Goal: Task Accomplishment & Management: Use online tool/utility

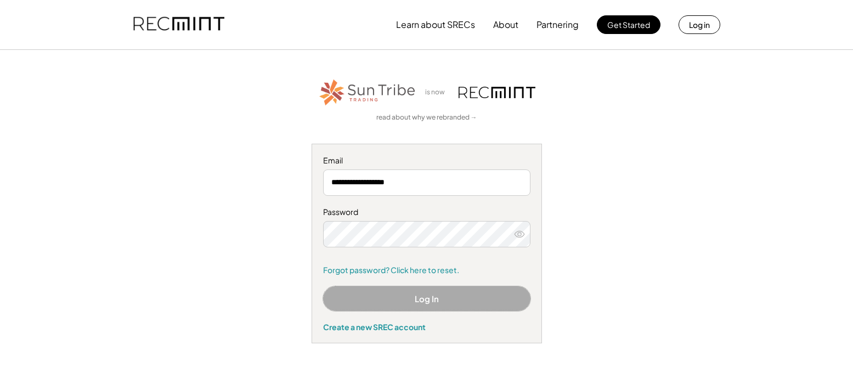
click at [385, 296] on button "Log In" at bounding box center [426, 298] width 207 height 25
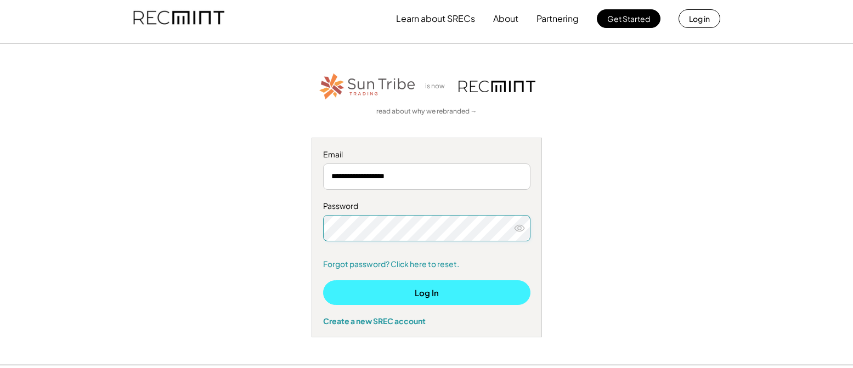
scroll to position [8, 0]
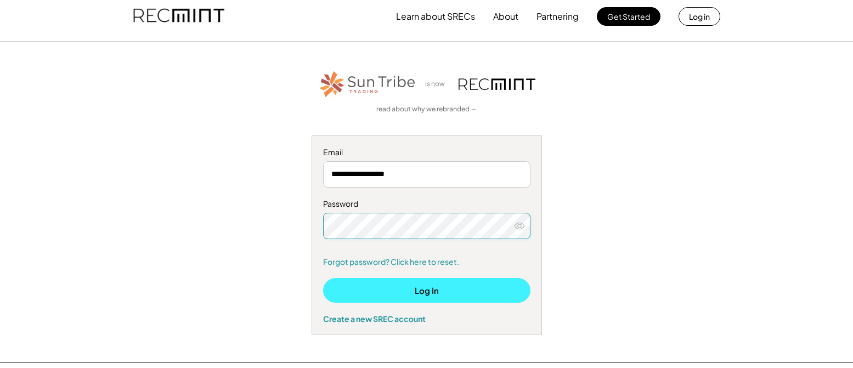
click at [387, 290] on button "Log In" at bounding box center [426, 290] width 207 height 25
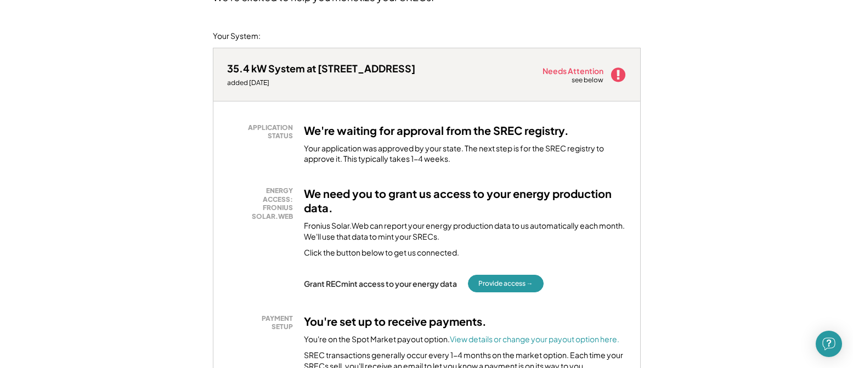
scroll to position [109, 0]
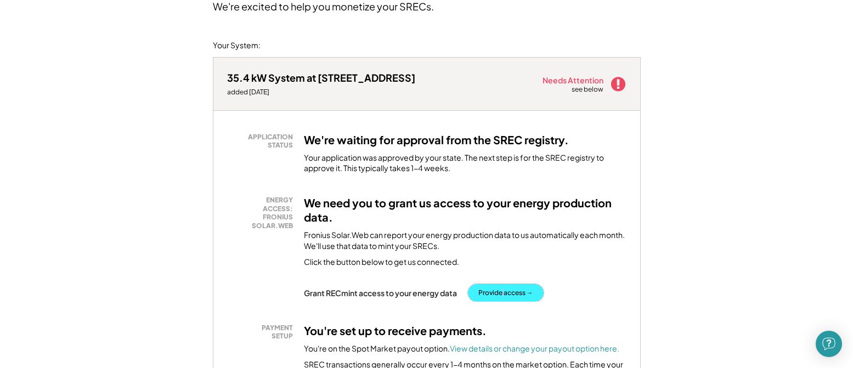
click at [503, 291] on button "Provide access →" at bounding box center [506, 293] width 76 height 18
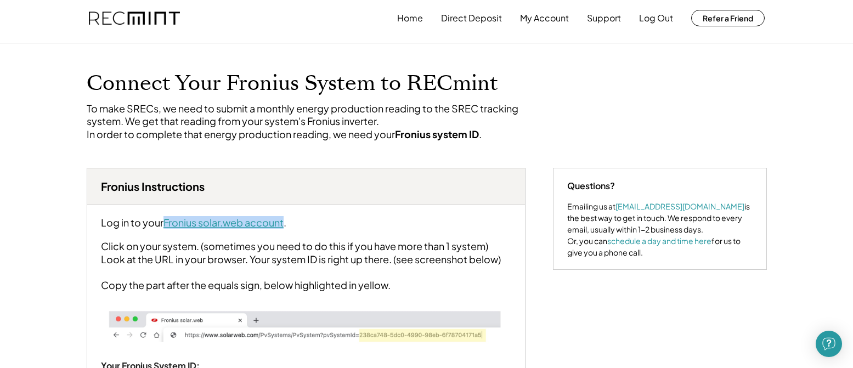
click at [217, 242] on div "Log in to your Fronius solar.web account . Click on your system. (sometimes you…" at bounding box center [306, 309] width 438 height 208
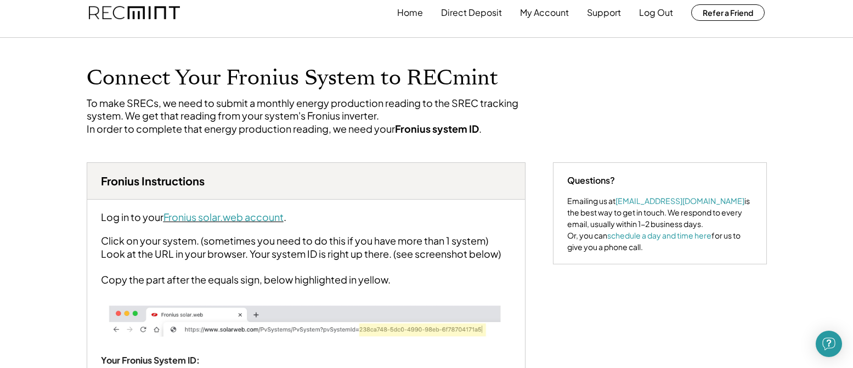
scroll to position [15, 0]
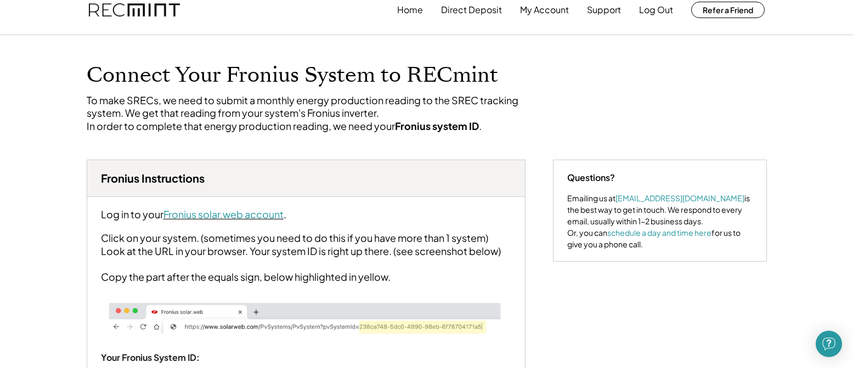
click at [220, 220] on font "Fronius solar.web account" at bounding box center [223, 214] width 120 height 13
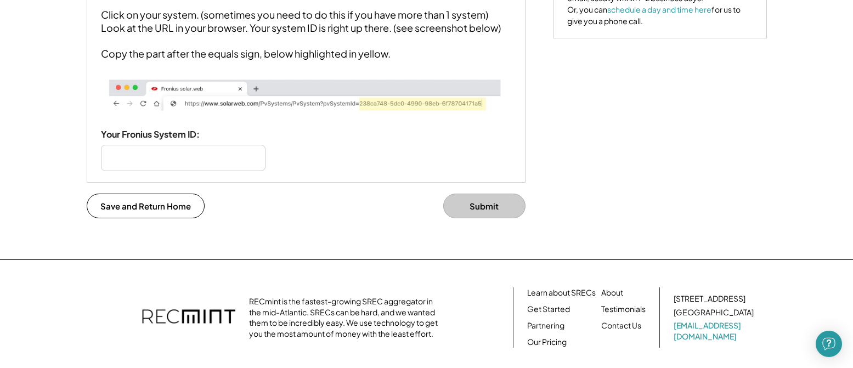
scroll to position [241, 0]
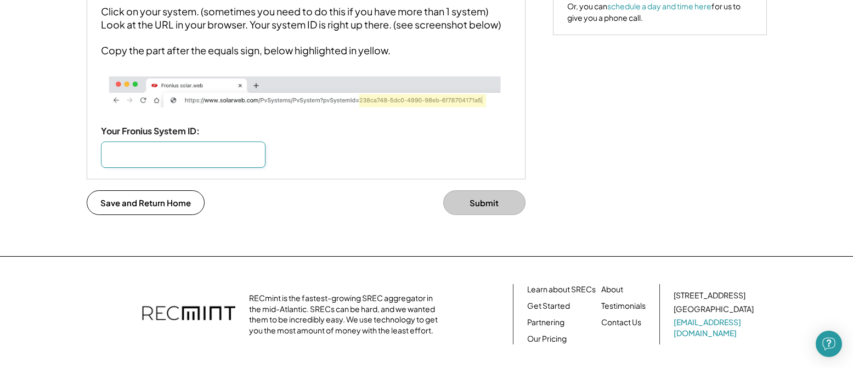
click at [129, 168] on input "input" at bounding box center [183, 154] width 164 height 26
paste input "**********"
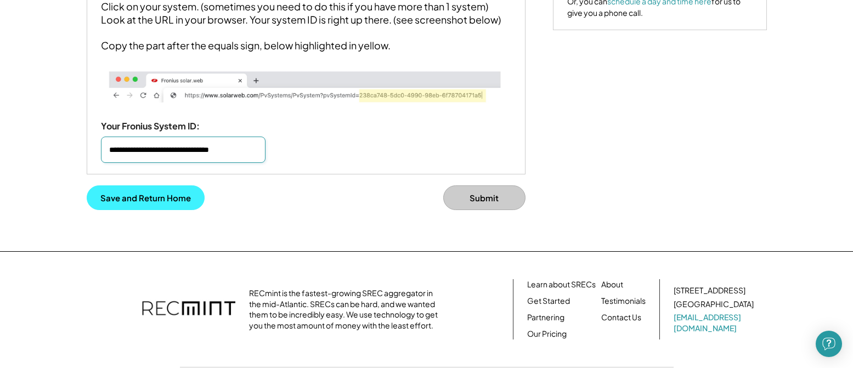
scroll to position [247, 0]
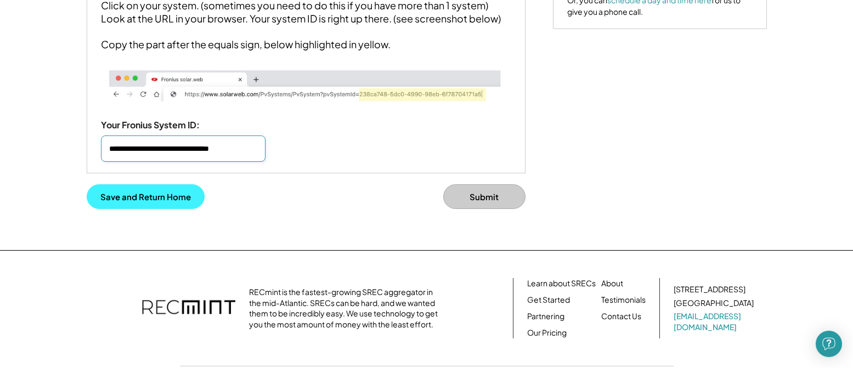
type input "**********"
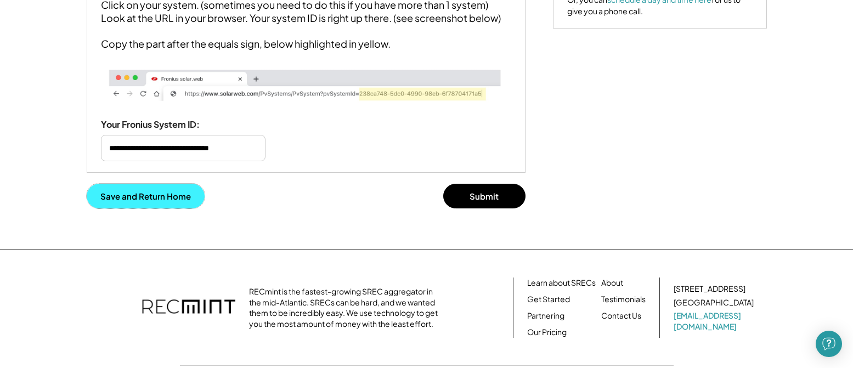
click at [162, 208] on button "Save and Return Home" at bounding box center [146, 196] width 118 height 25
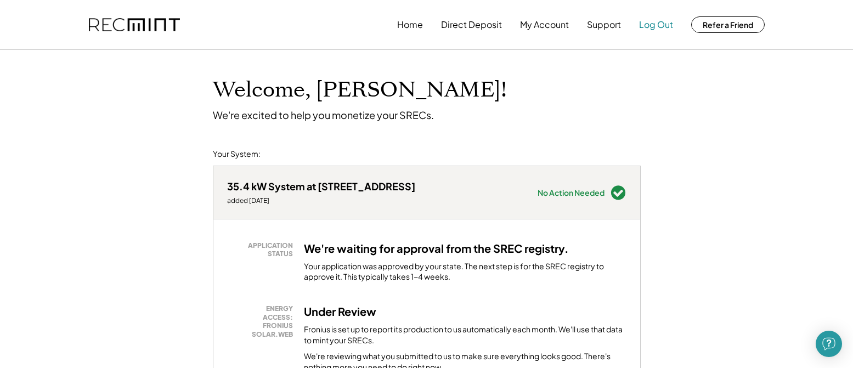
click at [655, 25] on button "Log Out" at bounding box center [656, 25] width 34 height 22
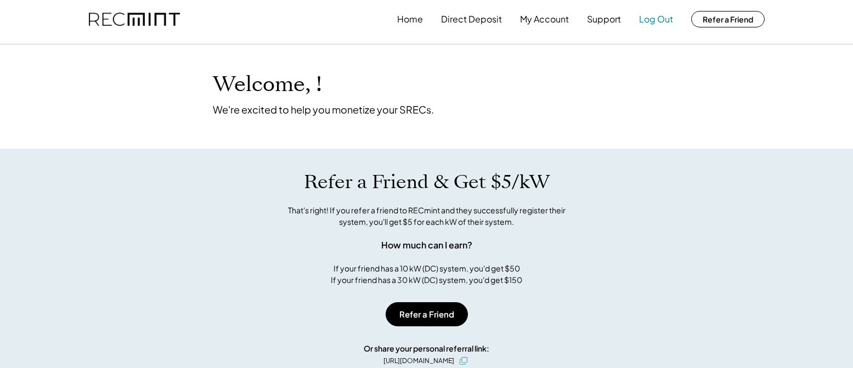
scroll to position [6, 0]
